Goal: Go to known website: Access a specific website the user already knows

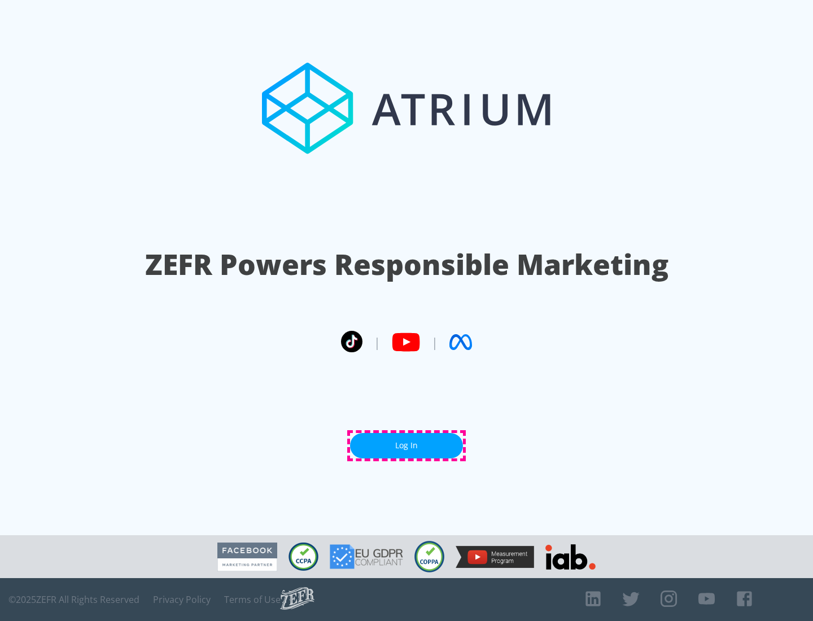
click at [407, 446] on link "Log In" at bounding box center [406, 445] width 113 height 25
